Goal: Check status

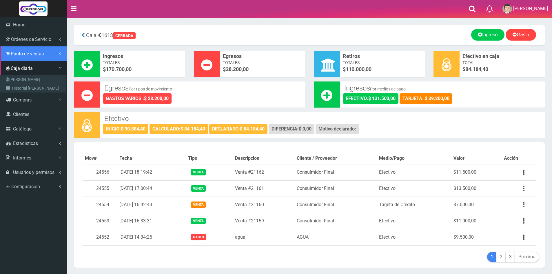
click at [16, 53] on span "Punto de ventas" at bounding box center [27, 54] width 33 height 6
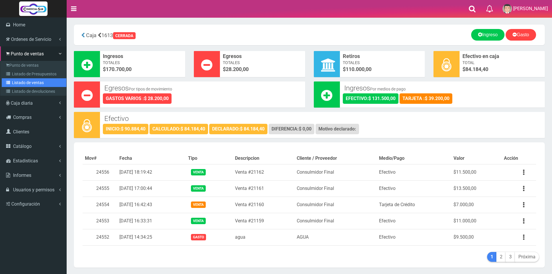
click at [28, 80] on link "Listado de ventas" at bounding box center [34, 82] width 65 height 9
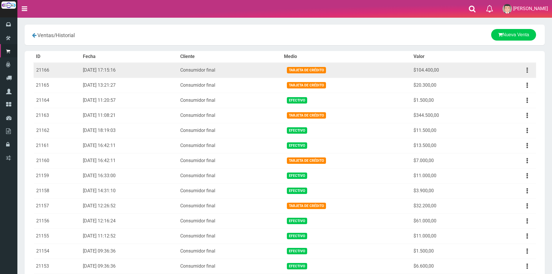
click at [529, 72] on button "button" at bounding box center [527, 70] width 13 height 10
click at [521, 85] on link "Ver" at bounding box center [511, 84] width 46 height 13
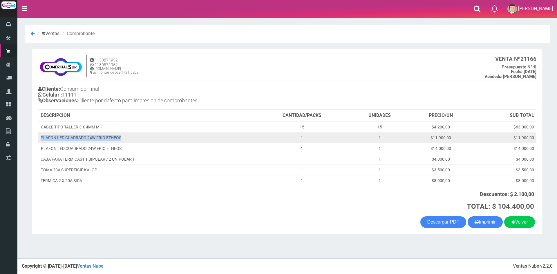
drag, startPoint x: 126, startPoint y: 137, endPoint x: 41, endPoint y: 132, distance: 85.4
click at [41, 132] on td "PLAFON LED CUADRADO 24W FRIO ETHEOS" at bounding box center [146, 137] width 216 height 11
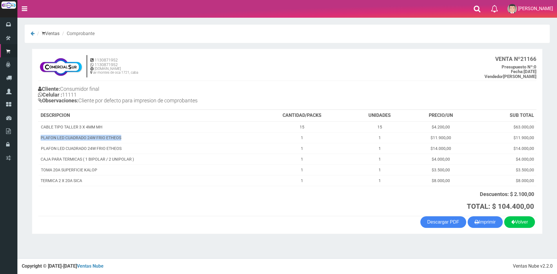
copy td "PLAFON LED CUADRADO 24W FRIO ETHEOS"
